Goal: Obtain resource: Download file/media

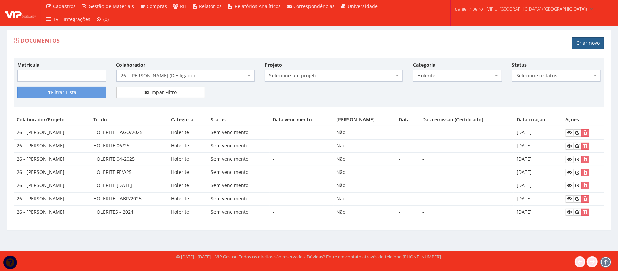
click at [583, 41] on link "Criar novo" at bounding box center [587, 43] width 32 height 12
click at [571, 212] on icon at bounding box center [569, 211] width 4 height 5
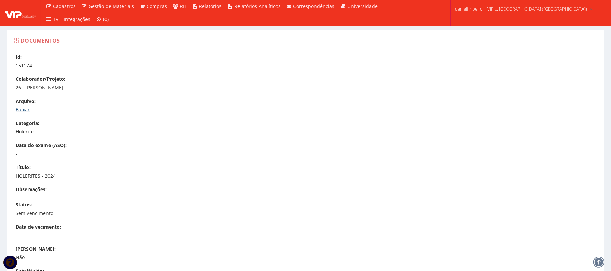
click at [19, 108] on link "Baixar" at bounding box center [23, 109] width 14 height 6
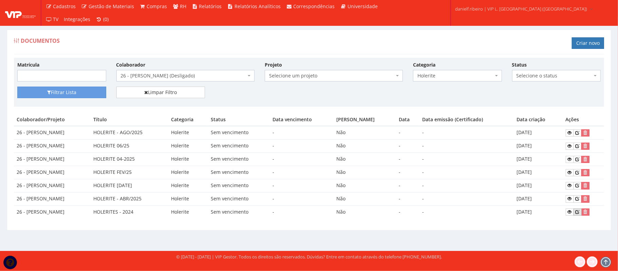
click at [578, 215] on link at bounding box center [577, 211] width 8 height 7
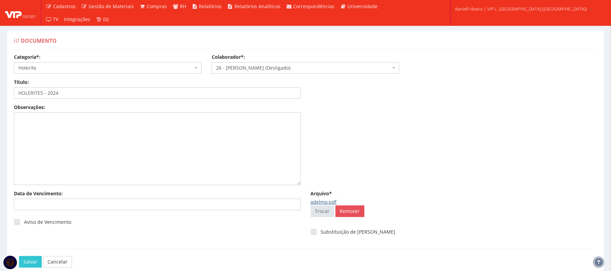
click at [325, 203] on link "adelmo.pdf" at bounding box center [324, 201] width 26 height 6
click at [328, 213] on input "Arquivo*" at bounding box center [322, 211] width 23 height 11
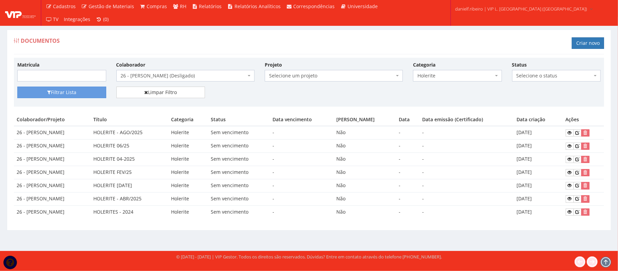
click at [177, 77] on span "26 - [PERSON_NAME] (Desligado)" at bounding box center [183, 75] width 125 height 7
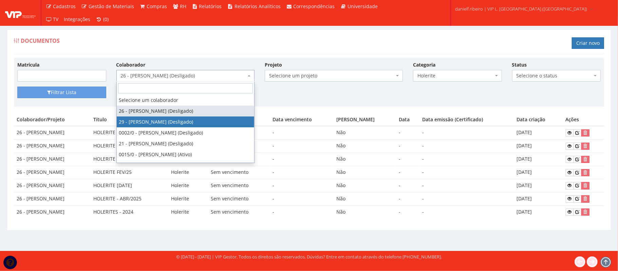
select select "3839"
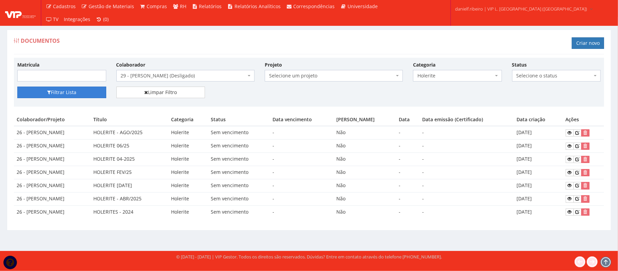
click at [69, 95] on button "Filtrar Lista" at bounding box center [61, 92] width 89 height 12
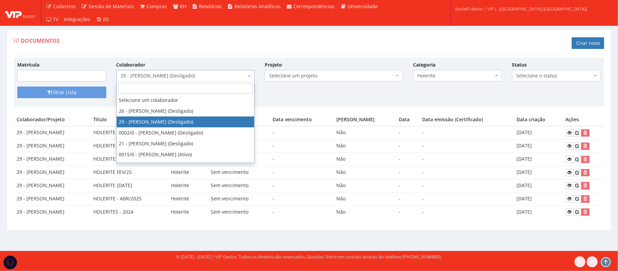
click at [161, 74] on span "29 - [PERSON_NAME] (Desligado)" at bounding box center [183, 75] width 125 height 7
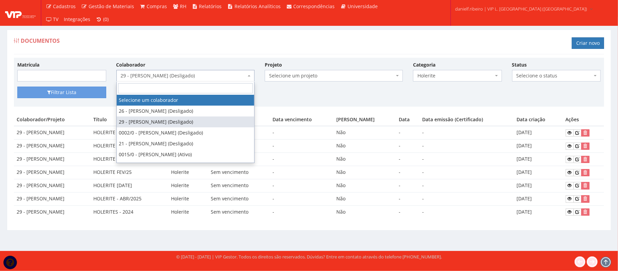
click at [217, 41] on div "Documentos Criar novo" at bounding box center [309, 44] width 590 height 20
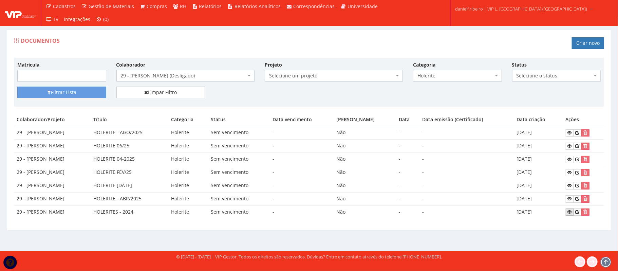
click at [571, 214] on icon at bounding box center [569, 211] width 4 height 5
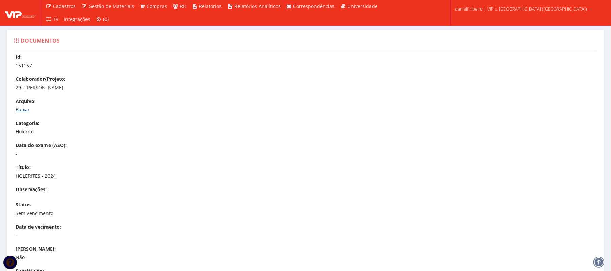
click at [27, 112] on link "Baixar" at bounding box center [23, 109] width 14 height 6
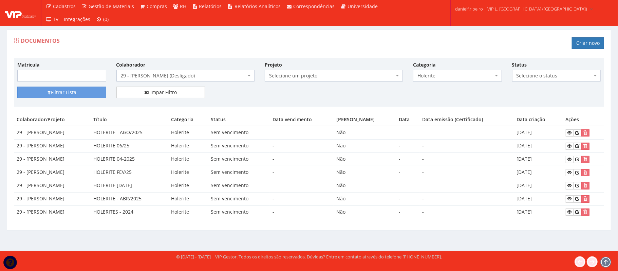
click at [201, 73] on span "29 - [PERSON_NAME] (Desligado)" at bounding box center [183, 75] width 125 height 7
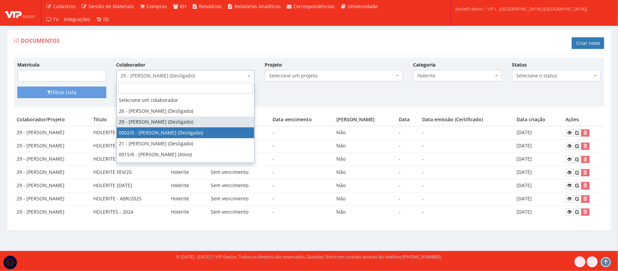
select select "715"
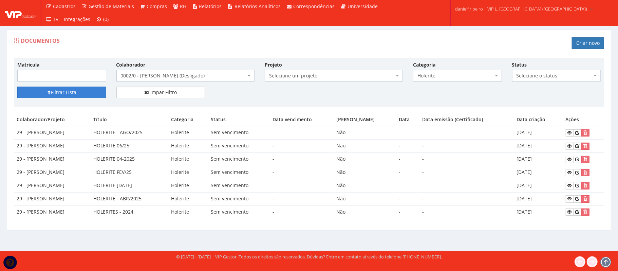
click at [75, 96] on button "Filtrar Lista" at bounding box center [61, 92] width 89 height 12
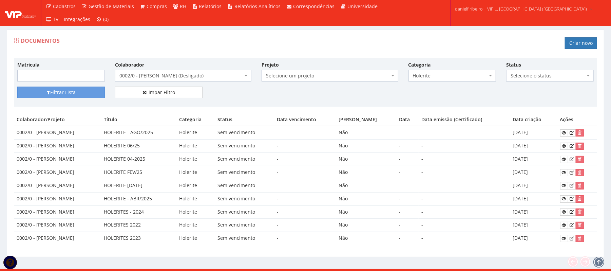
click at [186, 72] on span "0002/0 - DEIDIVAN SANTOS LIMA (Desligado)" at bounding box center [183, 76] width 136 height 12
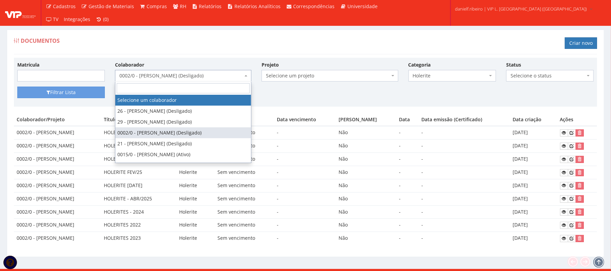
click at [194, 76] on span "0002/0 - DEIDIVAN SANTOS LIMA (Desligado)" at bounding box center [180, 75] width 123 height 7
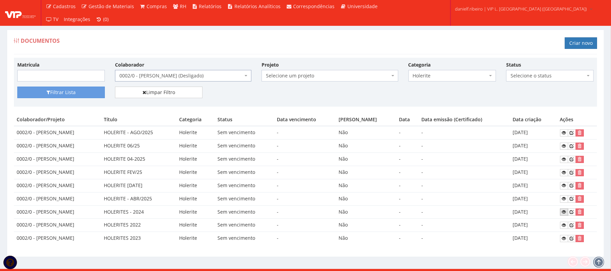
click at [562, 211] on icon at bounding box center [564, 211] width 4 height 5
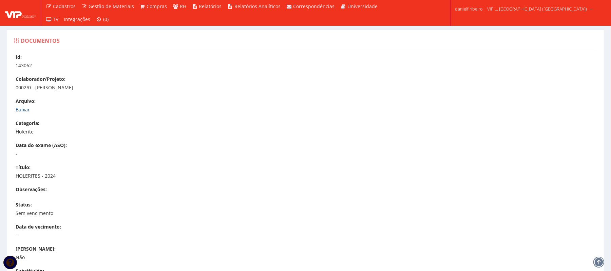
click at [19, 110] on link "Baixar" at bounding box center [23, 109] width 14 height 6
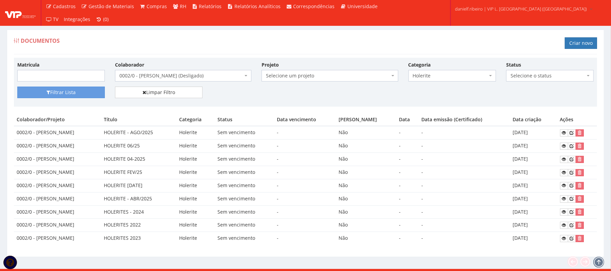
click at [154, 80] on span "0002/0 - [PERSON_NAME] (Desligado)" at bounding box center [183, 76] width 136 height 12
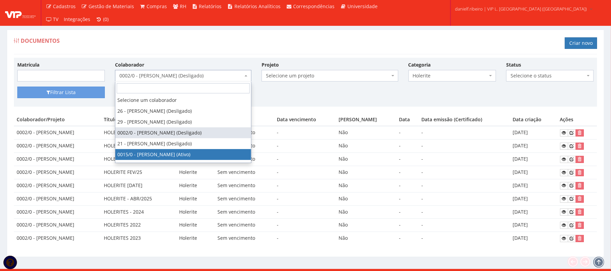
select select "919"
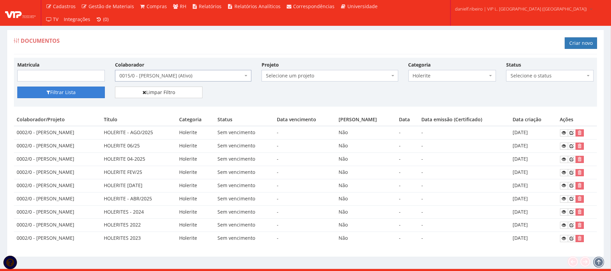
click at [61, 91] on button "Filtrar Lista" at bounding box center [61, 92] width 88 height 12
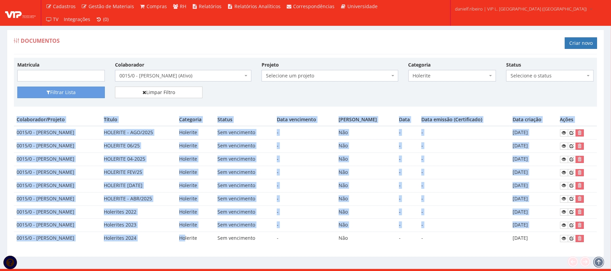
drag, startPoint x: 214, startPoint y: 241, endPoint x: 576, endPoint y: 244, distance: 361.9
click at [577, 244] on tr "0015/0 - [PERSON_NAME] DOS SANTOS Holerites 2024 Holerite Sem vencimento - Não …" at bounding box center [305, 238] width 583 height 13
click at [566, 239] on icon at bounding box center [564, 238] width 4 height 5
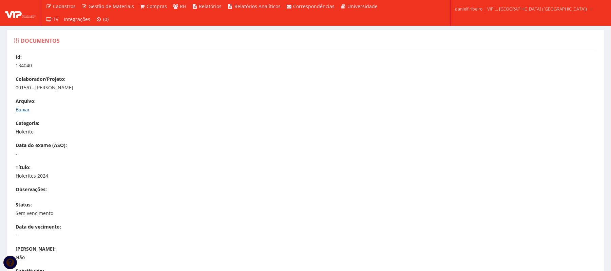
click at [21, 106] on link "Baixar" at bounding box center [23, 109] width 14 height 6
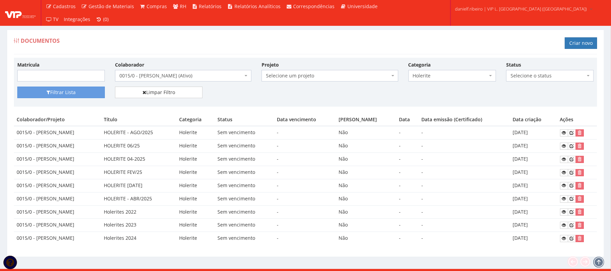
click at [171, 75] on span "0015/0 - EVALDO SERAFIM DOS SANTOS (Ativo)" at bounding box center [180, 75] width 123 height 7
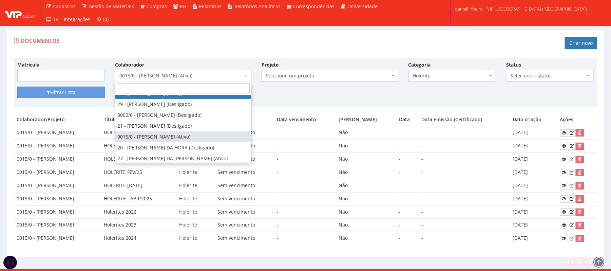
scroll to position [31, 0]
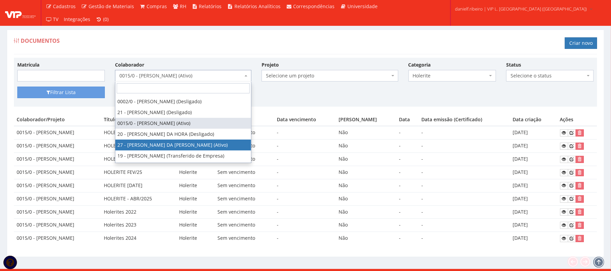
select select "3837"
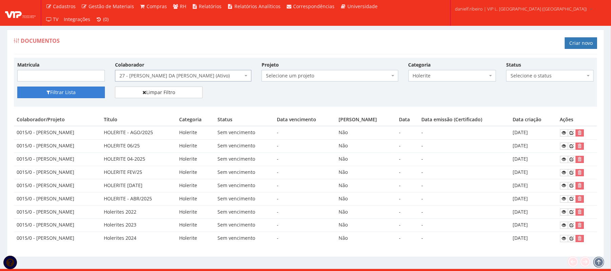
click at [80, 96] on button "Filtrar Lista" at bounding box center [61, 92] width 88 height 12
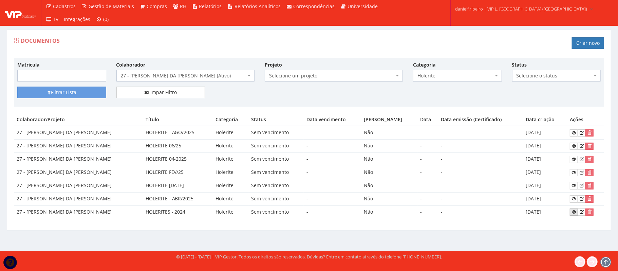
click at [573, 211] on icon at bounding box center [573, 211] width 4 height 5
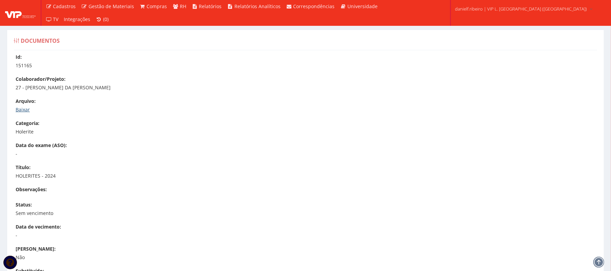
click at [21, 111] on link "Baixar" at bounding box center [23, 109] width 14 height 6
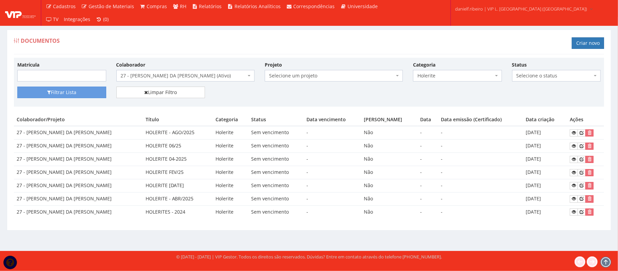
click at [202, 76] on span "27 - [PERSON_NAME] DA [PERSON_NAME] (Ativo)" at bounding box center [183, 75] width 125 height 7
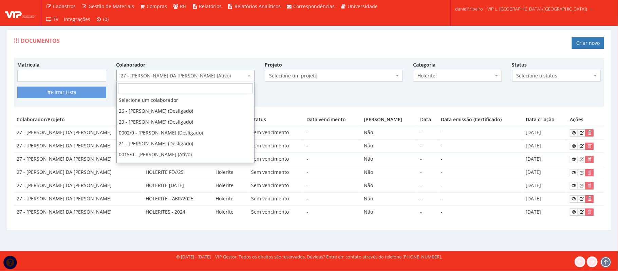
scroll to position [54, 0]
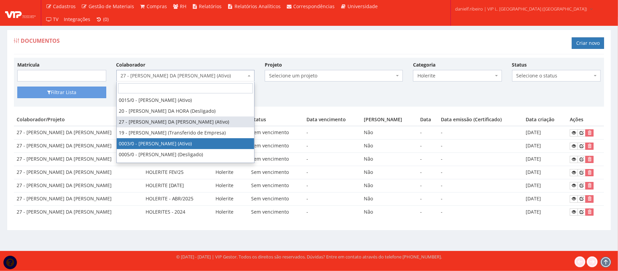
select select "716"
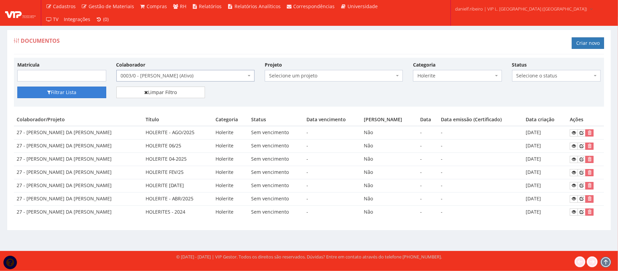
click at [72, 92] on button "Filtrar Lista" at bounding box center [61, 92] width 89 height 12
click at [183, 79] on span "0003/0 - GILVANE ROSA DOS PASSOS (Ativo)" at bounding box center [183, 75] width 125 height 7
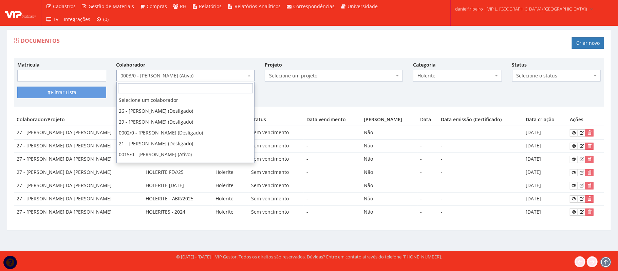
scroll to position [94, 0]
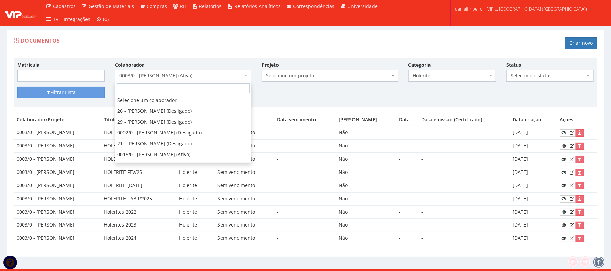
click at [183, 79] on span "0003/0 - [PERSON_NAME] (Ativo)" at bounding box center [180, 75] width 123 height 7
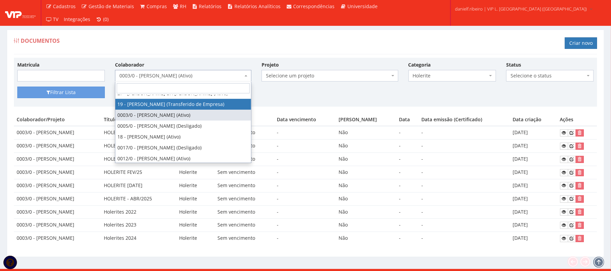
click at [283, 100] on div "Filtrar Lista Limpar Filtro" at bounding box center [305, 94] width 586 height 17
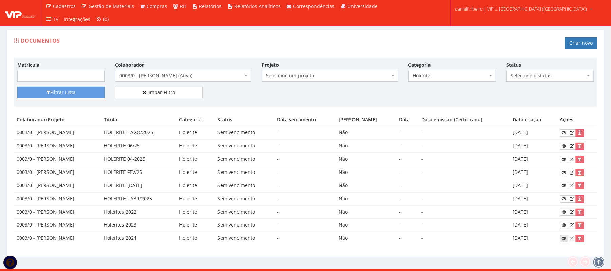
click at [567, 242] on link at bounding box center [564, 238] width 8 height 7
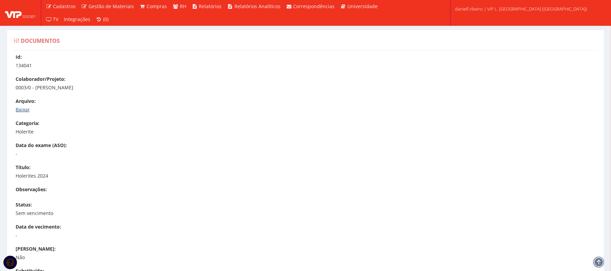
click at [21, 107] on link "Baixar" at bounding box center [23, 109] width 14 height 6
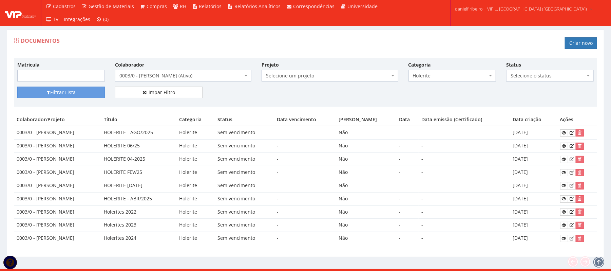
click at [186, 77] on span "0003/0 - [PERSON_NAME] (Ativo)" at bounding box center [180, 75] width 123 height 7
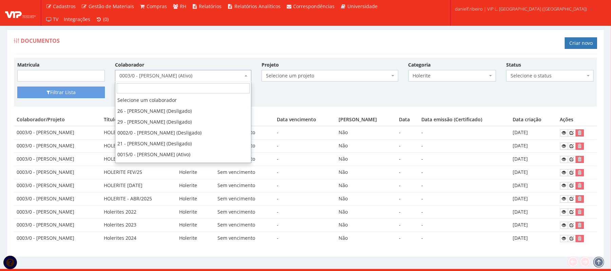
scroll to position [83, 0]
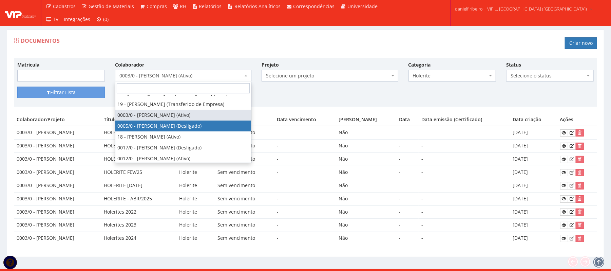
select select "718"
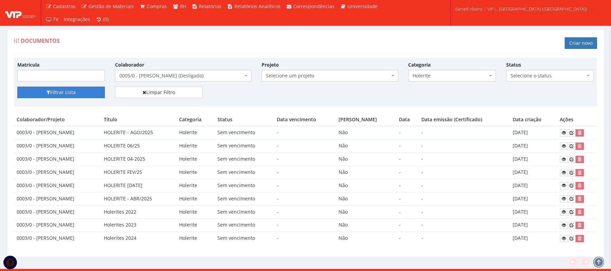
click at [33, 94] on button "Filtrar Lista" at bounding box center [61, 92] width 88 height 12
click at [567, 242] on link at bounding box center [564, 238] width 8 height 7
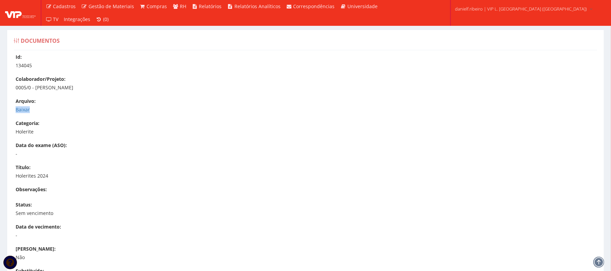
drag, startPoint x: 11, startPoint y: 110, endPoint x: 11, endPoint y: 114, distance: 4.1
click at [11, 114] on div "Id: 134045 Colaborador/Projeto: 0005/0 - [PERSON_NAME] [GEOGRAPHIC_DATA]: [GEOG…" at bounding box center [305, 207] width 593 height 307
click at [19, 108] on link "Baixar" at bounding box center [23, 109] width 14 height 6
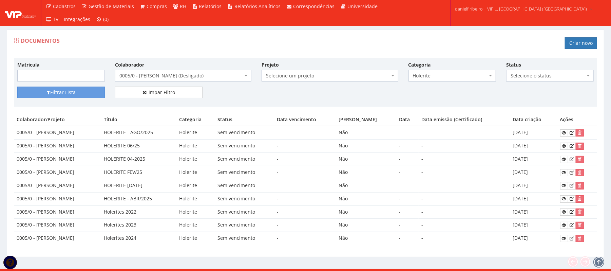
click at [160, 80] on span "0005/0 - HELENILTON ANTONIO DOS SANTOS (Desligado)" at bounding box center [183, 76] width 136 height 12
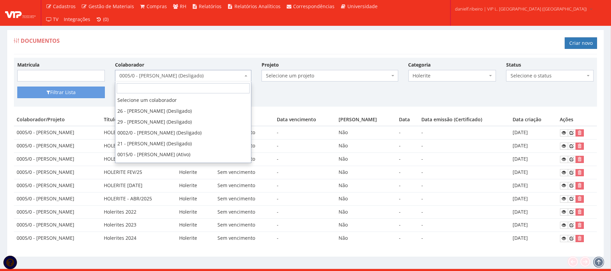
scroll to position [80, 0]
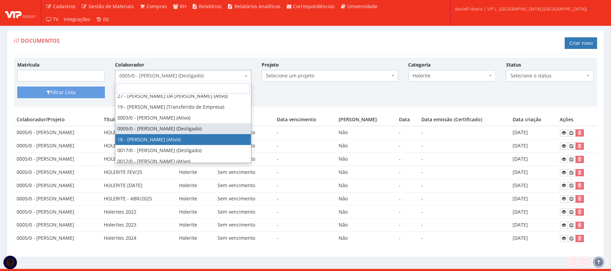
select select "1437"
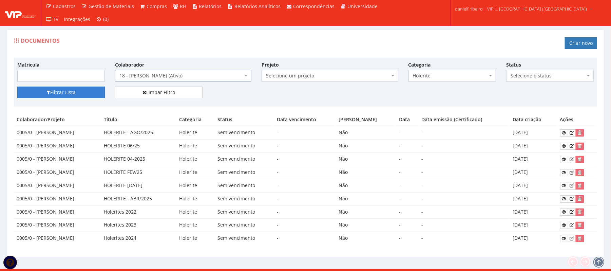
click at [60, 94] on button "Filtrar Lista" at bounding box center [61, 92] width 88 height 12
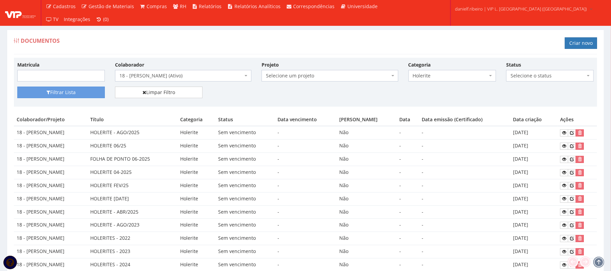
scroll to position [37, 0]
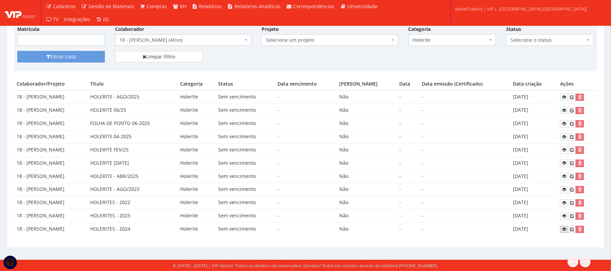
click at [565, 229] on icon at bounding box center [564, 229] width 4 height 5
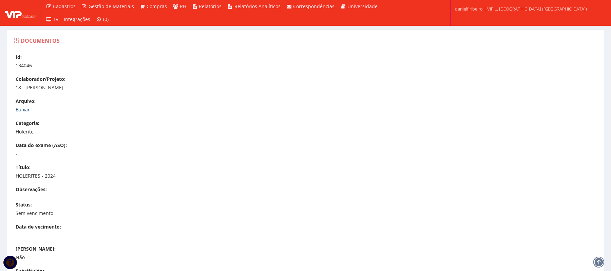
click at [18, 111] on link "Baixar" at bounding box center [23, 109] width 14 height 6
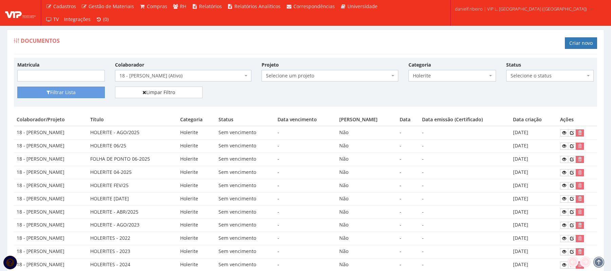
scroll to position [37, 0]
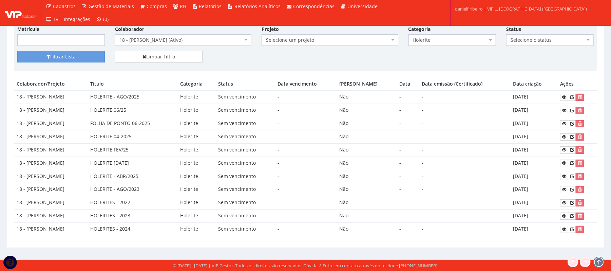
click at [197, 34] on span "18 - [PERSON_NAME] (Ativo)" at bounding box center [183, 40] width 136 height 12
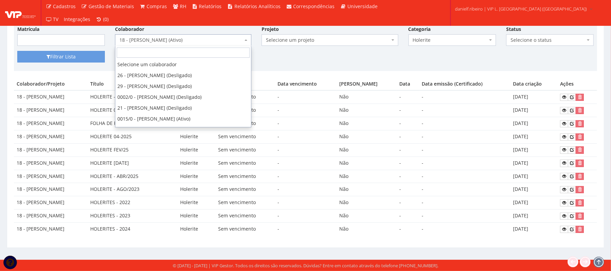
scroll to position [111, 0]
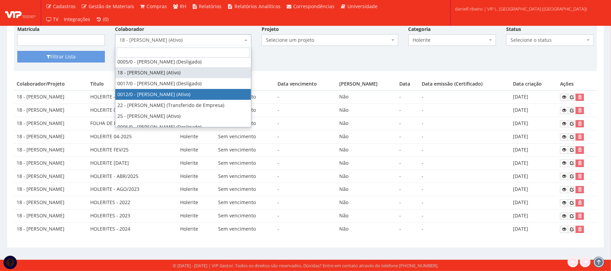
select select "888"
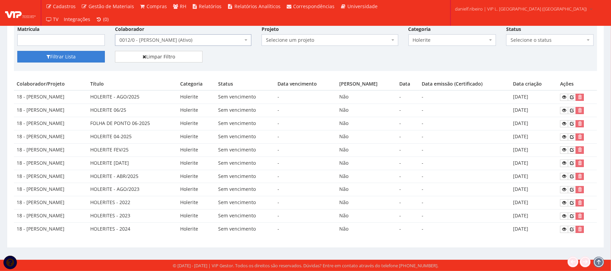
click at [52, 56] on button "Filtrar Lista" at bounding box center [61, 57] width 88 height 12
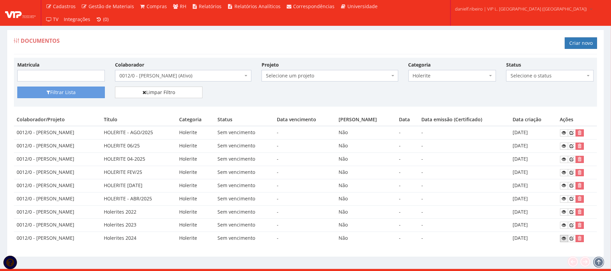
click at [565, 239] on icon at bounding box center [564, 238] width 4 height 5
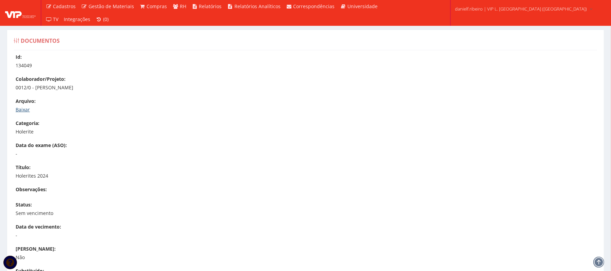
click at [24, 106] on link "Baixar" at bounding box center [23, 109] width 14 height 6
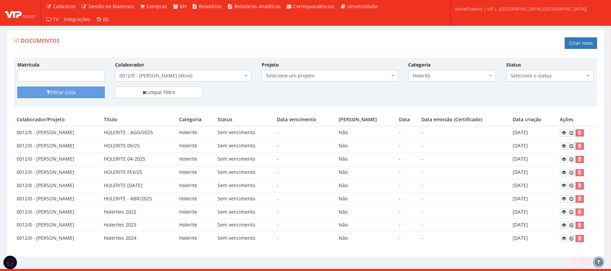
click at [154, 74] on span "0012/0 - [PERSON_NAME] (Ativo)" at bounding box center [180, 75] width 123 height 7
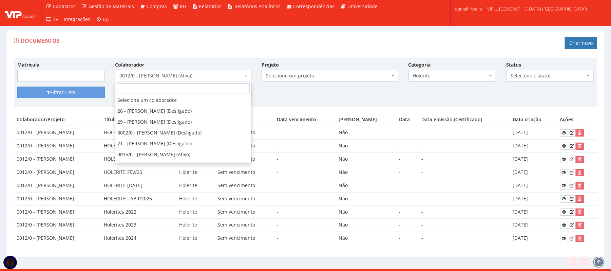
scroll to position [133, 0]
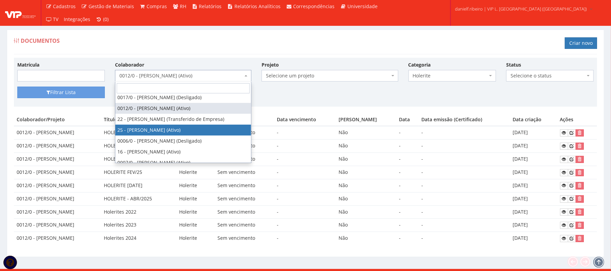
select select "3764"
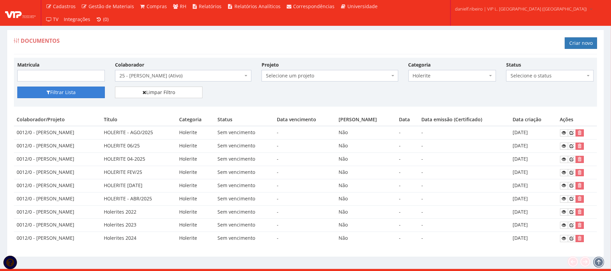
click at [67, 98] on button "Filtrar Lista" at bounding box center [61, 92] width 88 height 12
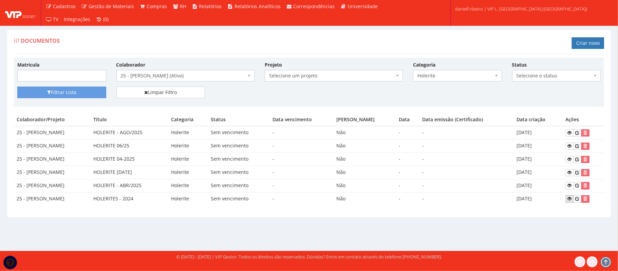
click at [573, 202] on link at bounding box center [569, 198] width 8 height 7
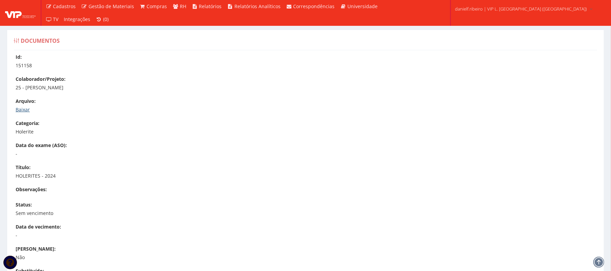
click at [18, 111] on link "Baixar" at bounding box center [23, 109] width 14 height 6
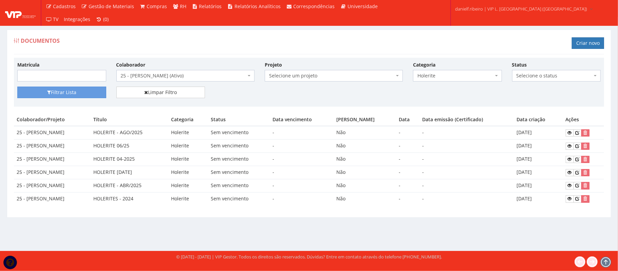
drag, startPoint x: 130, startPoint y: 75, endPoint x: 147, endPoint y: 78, distance: 16.5
click at [131, 75] on span "25 - [PERSON_NAME] (Ativo)" at bounding box center [183, 75] width 125 height 7
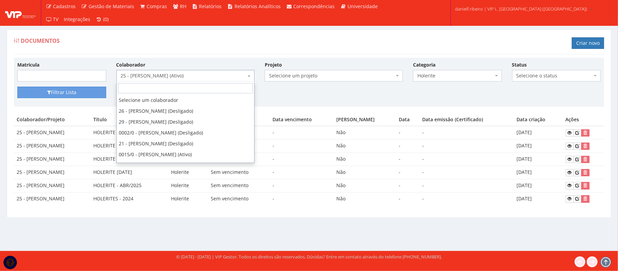
scroll to position [161, 0]
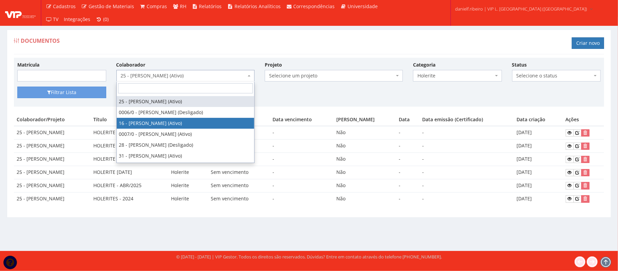
select select "1278"
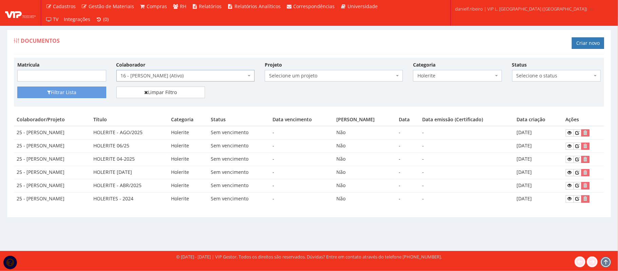
click at [75, 86] on div "Matrícula Colaborador Selecione um colaborador 26 - ADELMO SANTOS OLIVEIRA (Des…" at bounding box center [308, 73] width 593 height 25
click at [68, 90] on button "Filtrar Lista" at bounding box center [61, 92] width 89 height 12
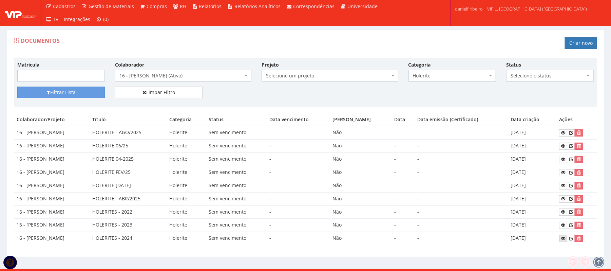
click at [562, 240] on link at bounding box center [563, 238] width 8 height 7
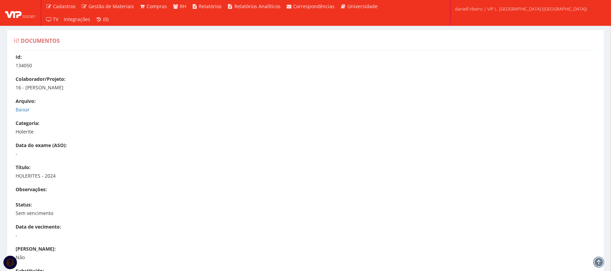
click at [25, 113] on div "Id: 134050 Colaborador/Projeto: 16 - [PERSON_NAME] [GEOGRAPHIC_DATA]: [GEOGRAPH…" at bounding box center [305, 207] width 593 height 307
click at [24, 108] on link "Baixar" at bounding box center [23, 109] width 14 height 6
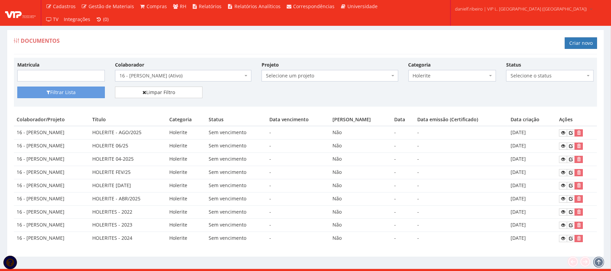
click at [157, 78] on span "16 - [PERSON_NAME] (Ativo)" at bounding box center [180, 75] width 123 height 7
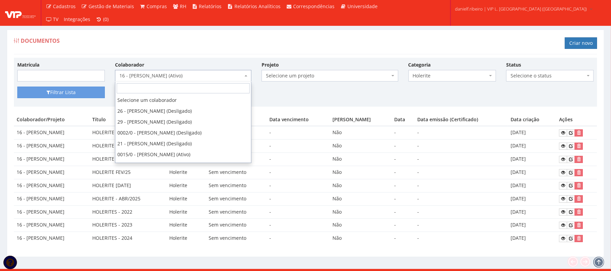
scroll to position [183, 0]
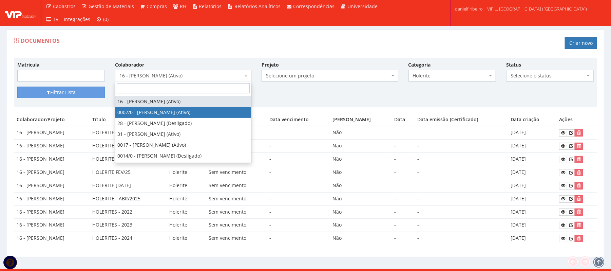
select select "720"
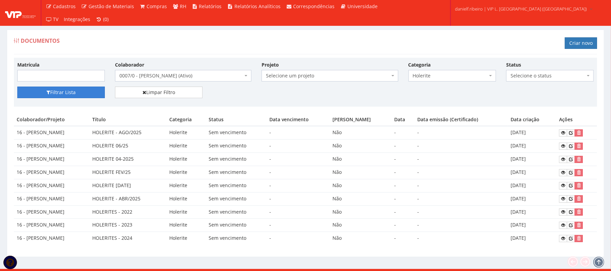
click at [88, 98] on button "Filtrar Lista" at bounding box center [61, 92] width 88 height 12
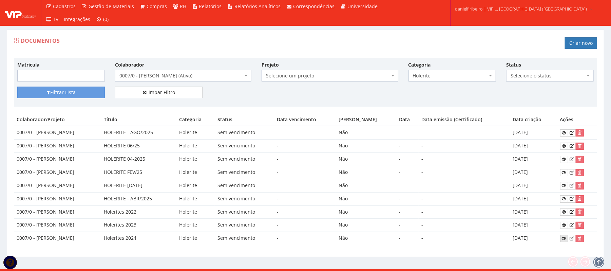
click at [566, 240] on icon at bounding box center [564, 238] width 4 height 5
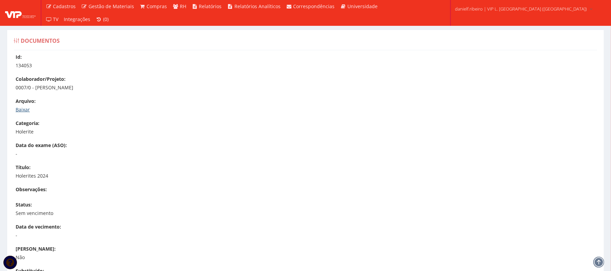
click at [25, 108] on link "Baixar" at bounding box center [23, 109] width 14 height 6
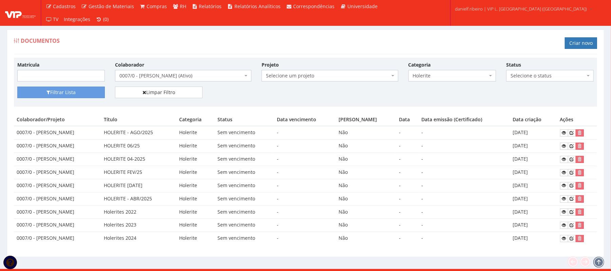
click at [162, 78] on span "0007/0 - [PERSON_NAME] (Ativo)" at bounding box center [180, 75] width 123 height 7
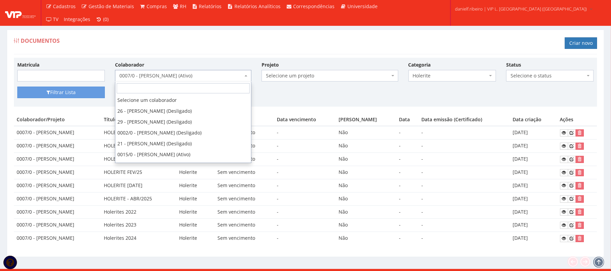
scroll to position [194, 0]
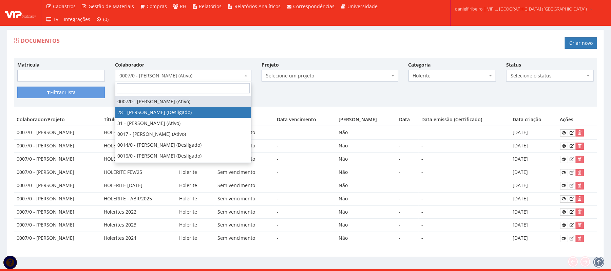
select select "3838"
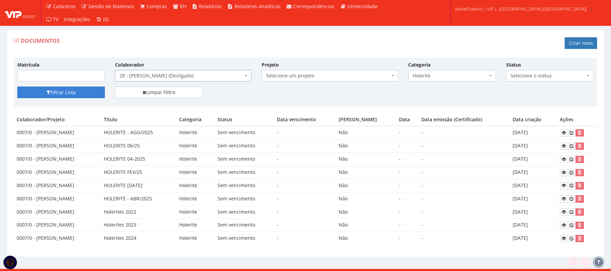
click at [55, 94] on button "Filtrar Lista" at bounding box center [61, 92] width 88 height 12
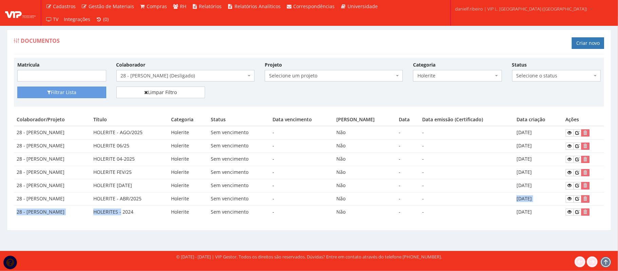
drag, startPoint x: 140, startPoint y: 217, endPoint x: 475, endPoint y: 204, distance: 335.0
click at [475, 204] on tbody "28 - [PERSON_NAME] DA CRUZ HOLERITE - AGO/2025 Holerite Sem vencimento - Não - …" at bounding box center [309, 172] width 590 height 92
click at [475, 207] on td "-" at bounding box center [466, 211] width 94 height 13
click at [567, 213] on link at bounding box center [569, 211] width 8 height 7
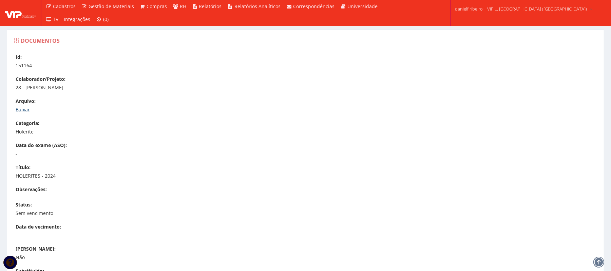
click at [20, 109] on link "Baixar" at bounding box center [23, 109] width 14 height 6
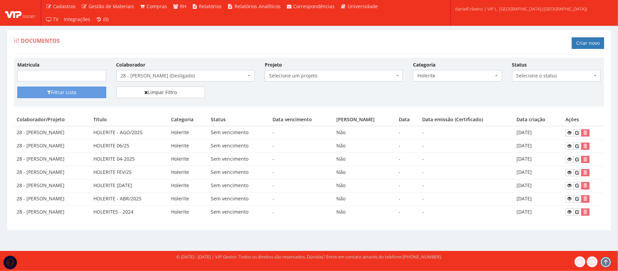
click at [192, 71] on span "28 - [PERSON_NAME] (Desligado)" at bounding box center [185, 76] width 138 height 12
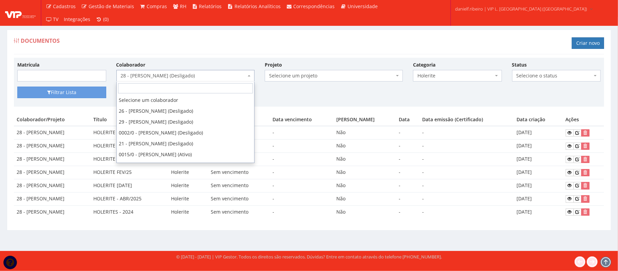
scroll to position [205, 0]
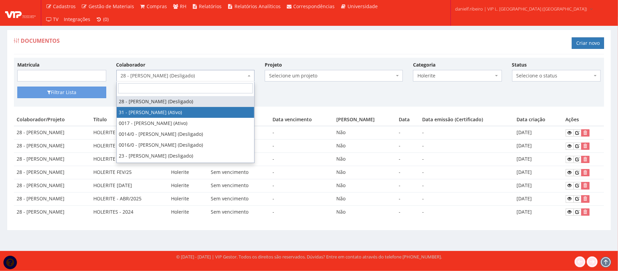
select select "3928"
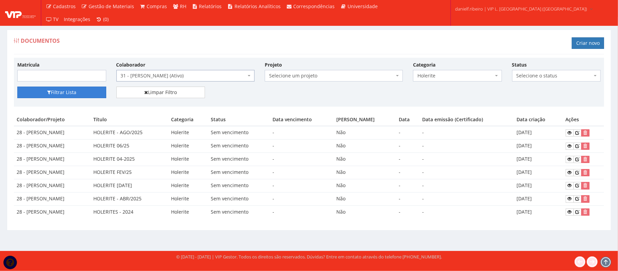
click at [76, 91] on button "Filtrar Lista" at bounding box center [61, 92] width 89 height 12
click at [569, 215] on link at bounding box center [569, 211] width 8 height 7
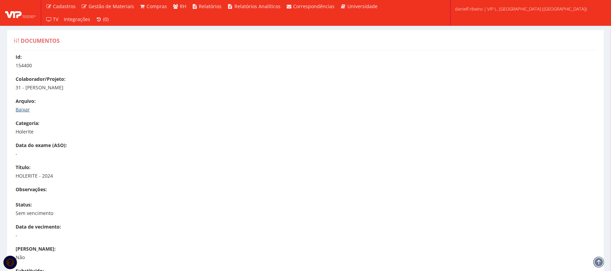
click at [16, 110] on link "Baixar" at bounding box center [23, 109] width 14 height 6
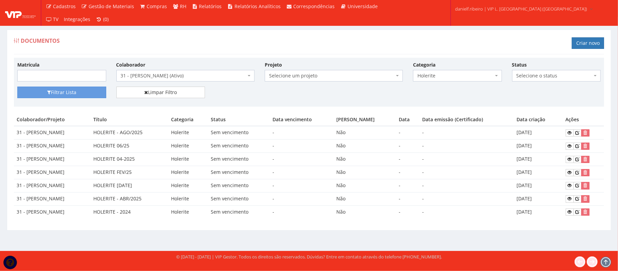
click at [164, 79] on span "31 - [PERSON_NAME] (Ativo)" at bounding box center [183, 75] width 125 height 7
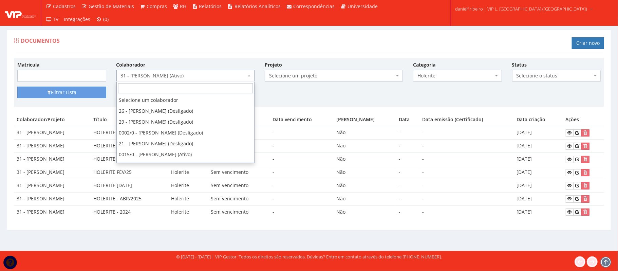
scroll to position [216, 0]
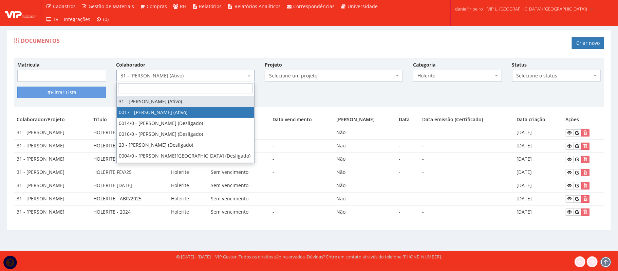
select select "1336"
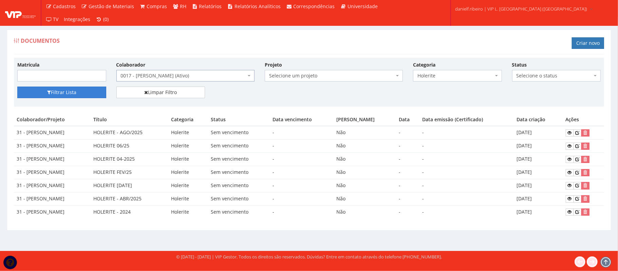
click at [76, 89] on button "Filtrar Lista" at bounding box center [61, 92] width 89 height 12
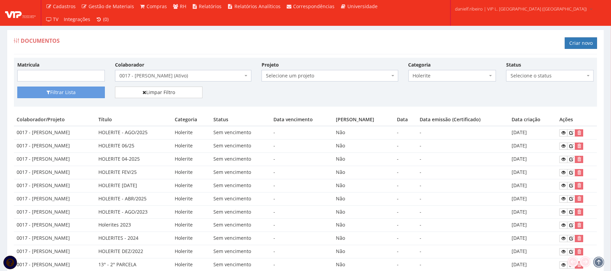
scroll to position [144, 0]
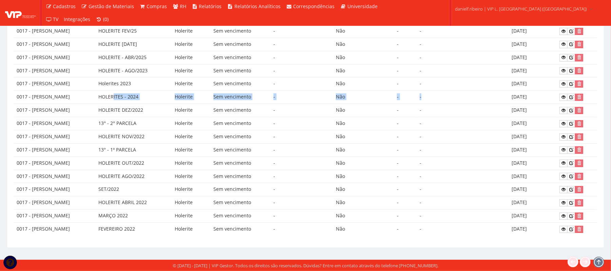
drag, startPoint x: 152, startPoint y: 95, endPoint x: 513, endPoint y: 95, distance: 360.9
click at [513, 95] on tr "0017 - LUIZ FERNANDO ROCHA JUNIOR HOLERITES - 2024 Holerite Sem vencimento - Nã…" at bounding box center [305, 97] width 583 height 13
click at [563, 94] on link at bounding box center [563, 97] width 8 height 7
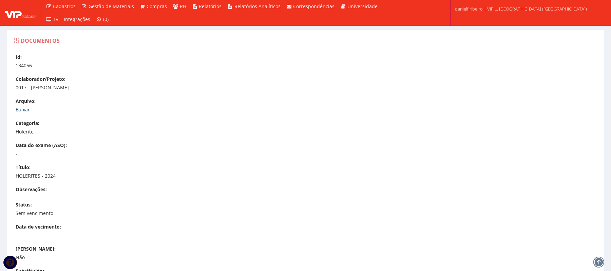
click at [22, 111] on link "Baixar" at bounding box center [23, 109] width 14 height 6
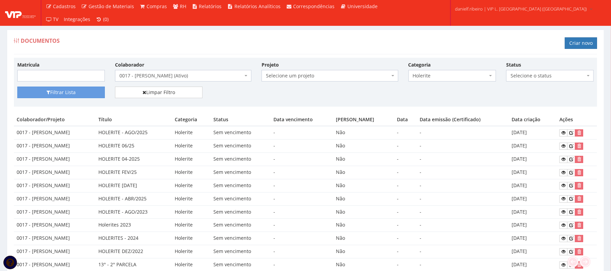
click at [172, 81] on div "Matrícula Colaborador Selecione um colaborador 26 - [PERSON_NAME] (Desligado) 2…" at bounding box center [305, 73] width 586 height 25
drag, startPoint x: 173, startPoint y: 79, endPoint x: 176, endPoint y: 81, distance: 3.5
click at [173, 79] on span "0017 - [PERSON_NAME] (Ativo)" at bounding box center [180, 75] width 123 height 7
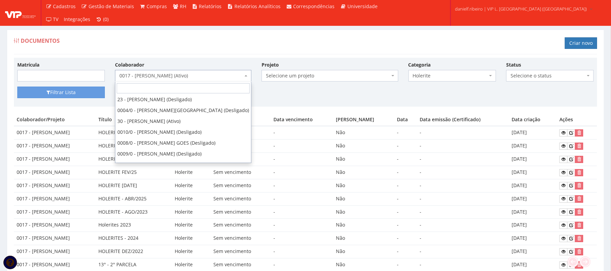
scroll to position [269, 0]
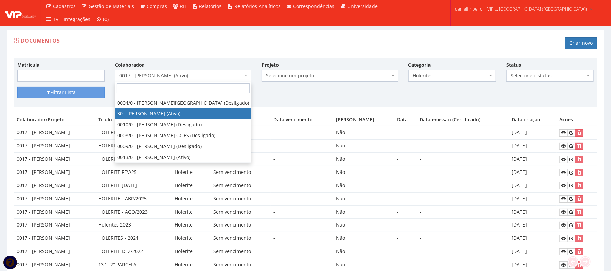
select select "3873"
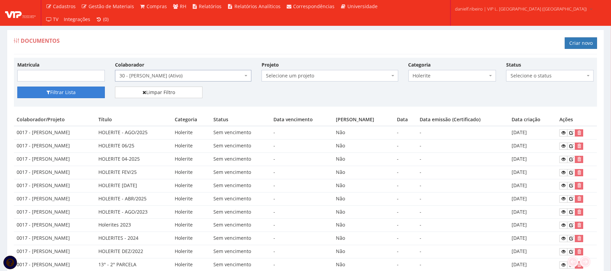
click at [61, 96] on button "Filtrar Lista" at bounding box center [61, 92] width 88 height 12
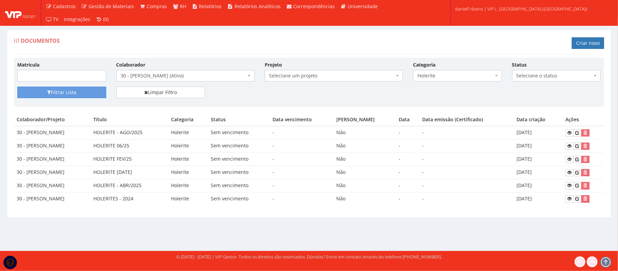
drag, startPoint x: 138, startPoint y: 204, endPoint x: 534, endPoint y: 208, distance: 395.8
click at [534, 208] on div "Colaborador/Projeto Título Categoria Status Data vencimento Aviso vencimento Da…" at bounding box center [309, 162] width 590 height 98
drag, startPoint x: 534, startPoint y: 198, endPoint x: 570, endPoint y: 201, distance: 37.1
click at [535, 198] on td "[DATE]" at bounding box center [537, 198] width 49 height 13
click at [570, 201] on icon at bounding box center [569, 198] width 4 height 5
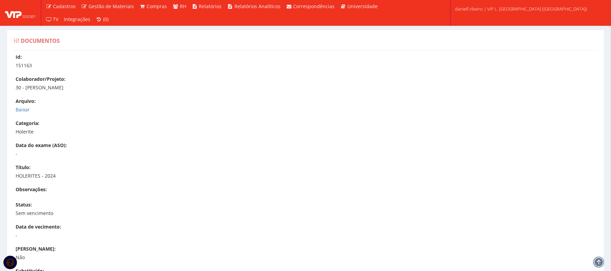
click at [17, 113] on div "Id: 151163 Colaborador/Projeto: 30 - [PERSON_NAME] [GEOGRAPHIC_DATA]: [GEOGRAPH…" at bounding box center [305, 207] width 593 height 307
click at [18, 110] on link "Baixar" at bounding box center [23, 109] width 14 height 6
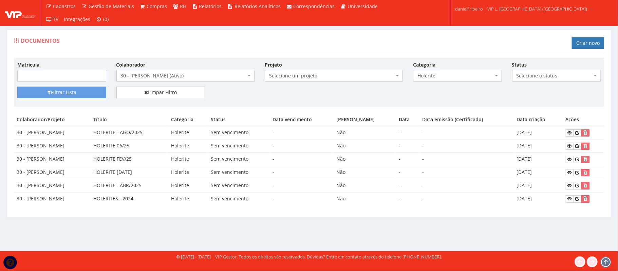
click at [159, 73] on span "30 - [PERSON_NAME] (Ativo)" at bounding box center [183, 75] width 125 height 7
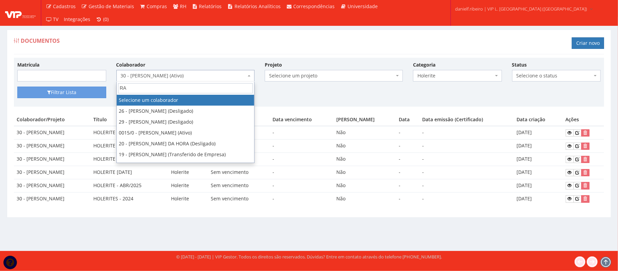
type input "RAU"
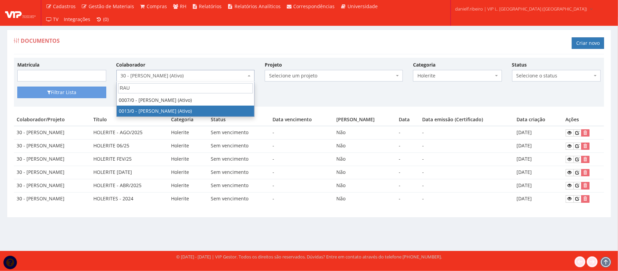
select select "889"
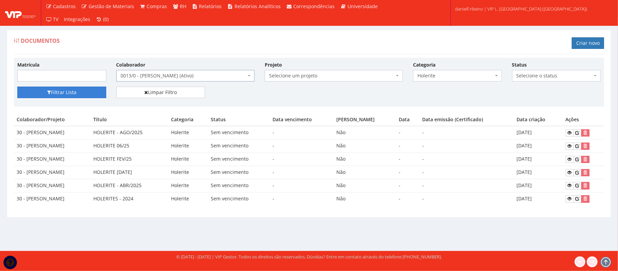
click at [89, 94] on button "Filtrar Lista" at bounding box center [61, 92] width 89 height 12
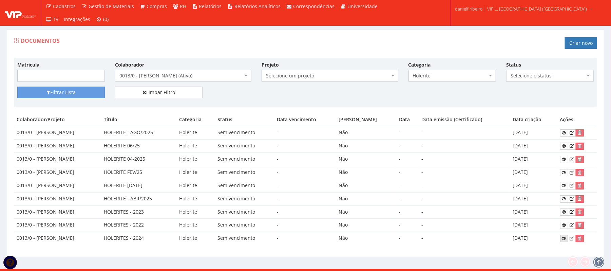
click at [561, 240] on link at bounding box center [564, 238] width 8 height 7
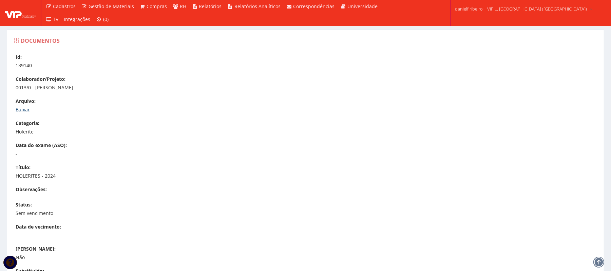
click at [24, 109] on link "Baixar" at bounding box center [23, 109] width 14 height 6
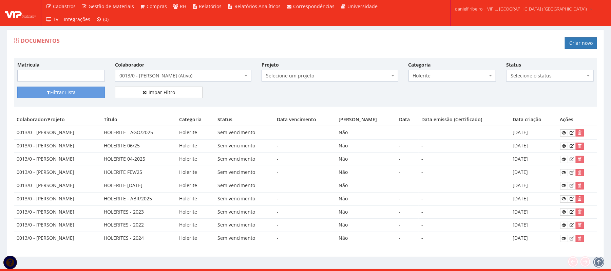
click at [134, 79] on span "0013/0 - [PERSON_NAME] (Ativo)" at bounding box center [180, 75] width 123 height 7
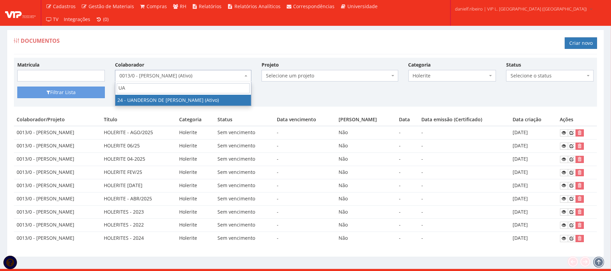
type input "UA"
select select "3724"
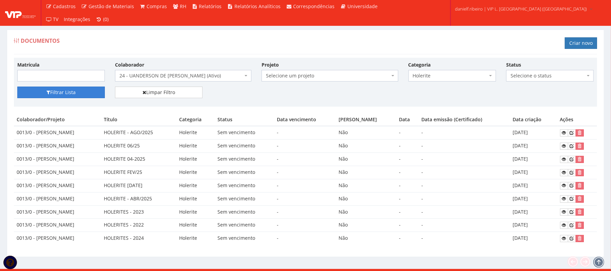
click at [76, 92] on button "Filtrar Lista" at bounding box center [61, 92] width 88 height 12
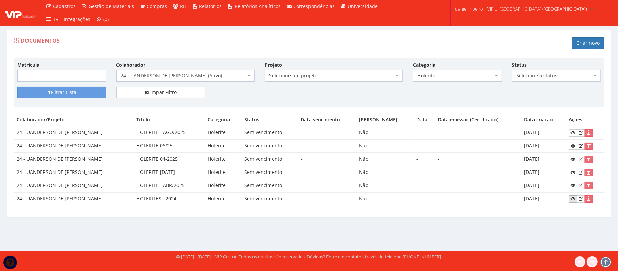
click at [569, 199] on link at bounding box center [573, 198] width 8 height 7
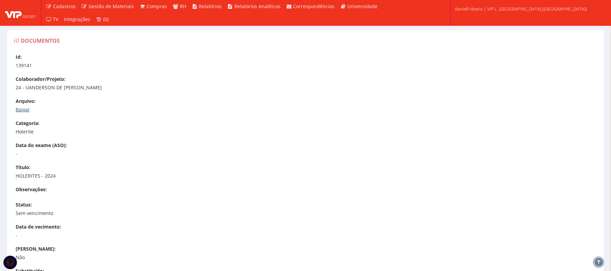
click at [17, 106] on link "Baixar" at bounding box center [23, 109] width 14 height 6
